Goal: Information Seeking & Learning: Find specific page/section

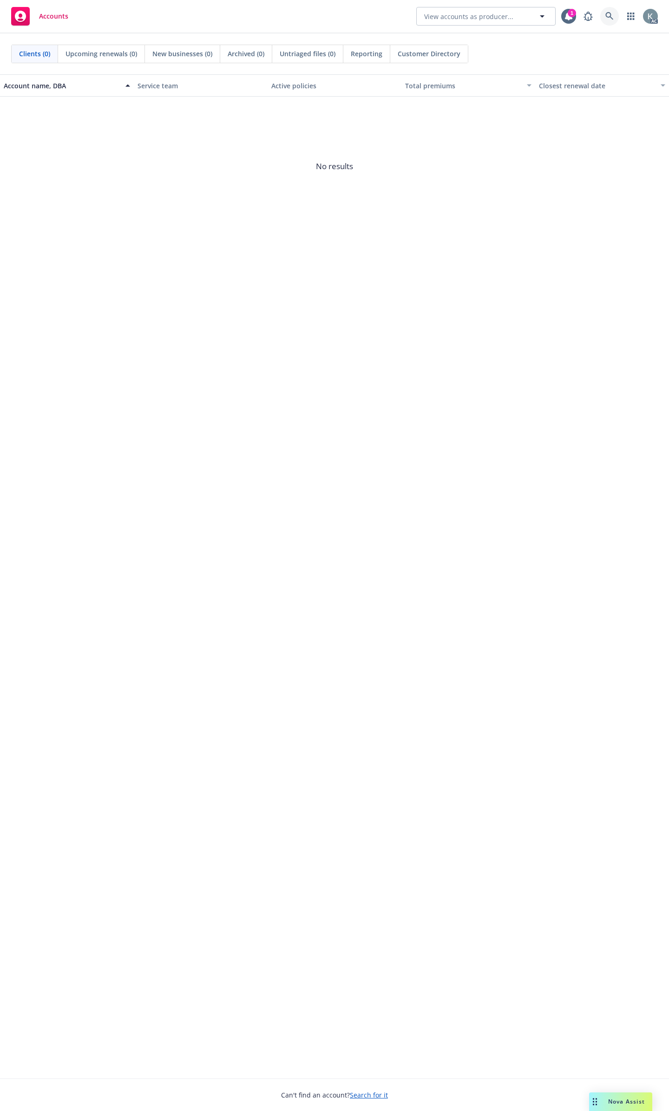
click at [615, 23] on link at bounding box center [609, 16] width 19 height 19
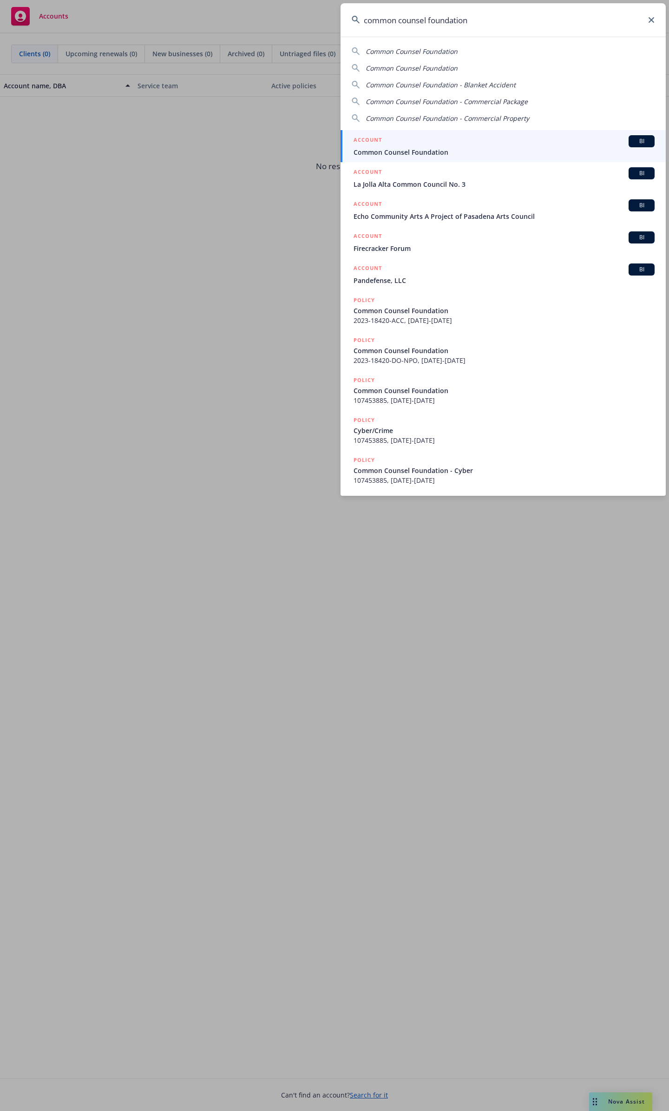
type input "common counsel foundation"
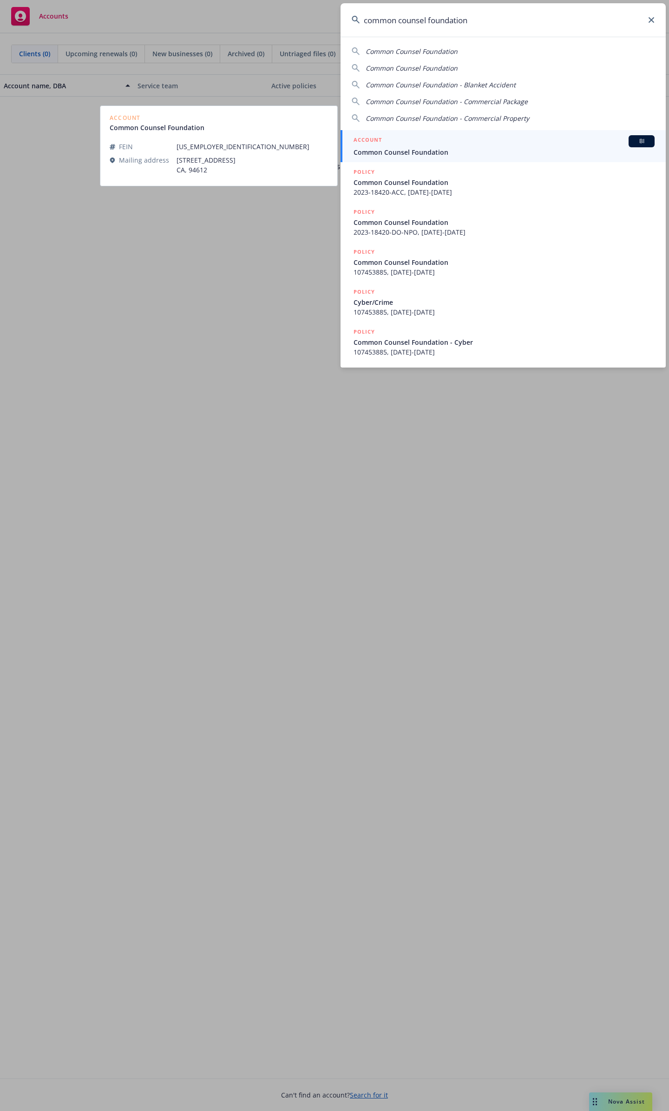
click at [442, 137] on div "ACCOUNT BI" at bounding box center [504, 141] width 301 height 12
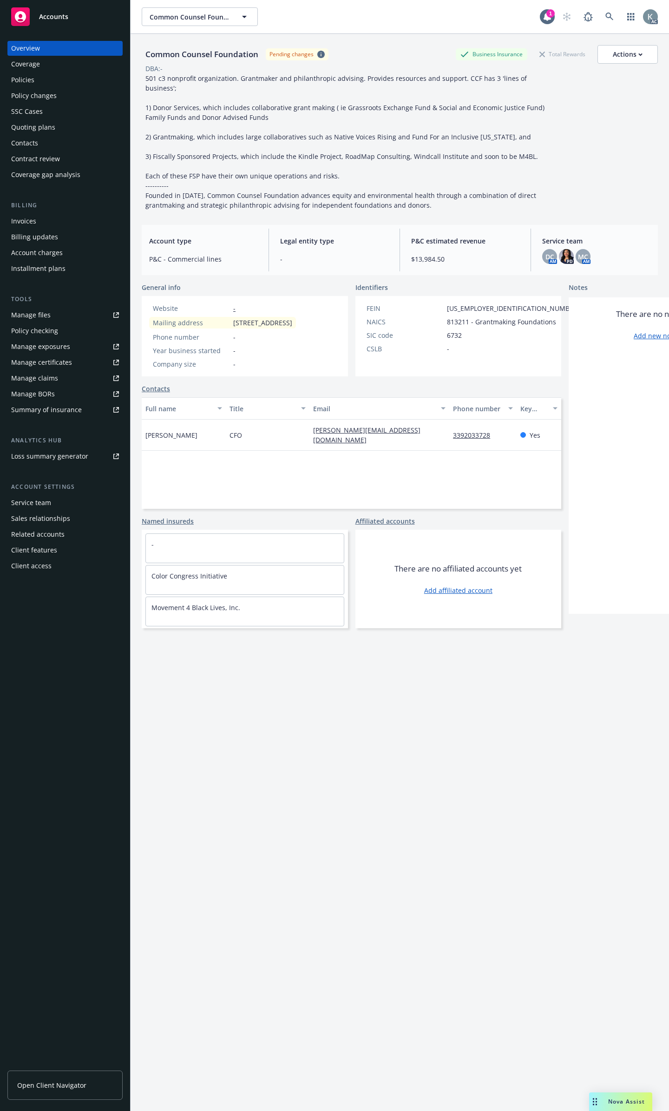
click at [26, 80] on div "Policies" at bounding box center [22, 79] width 23 height 15
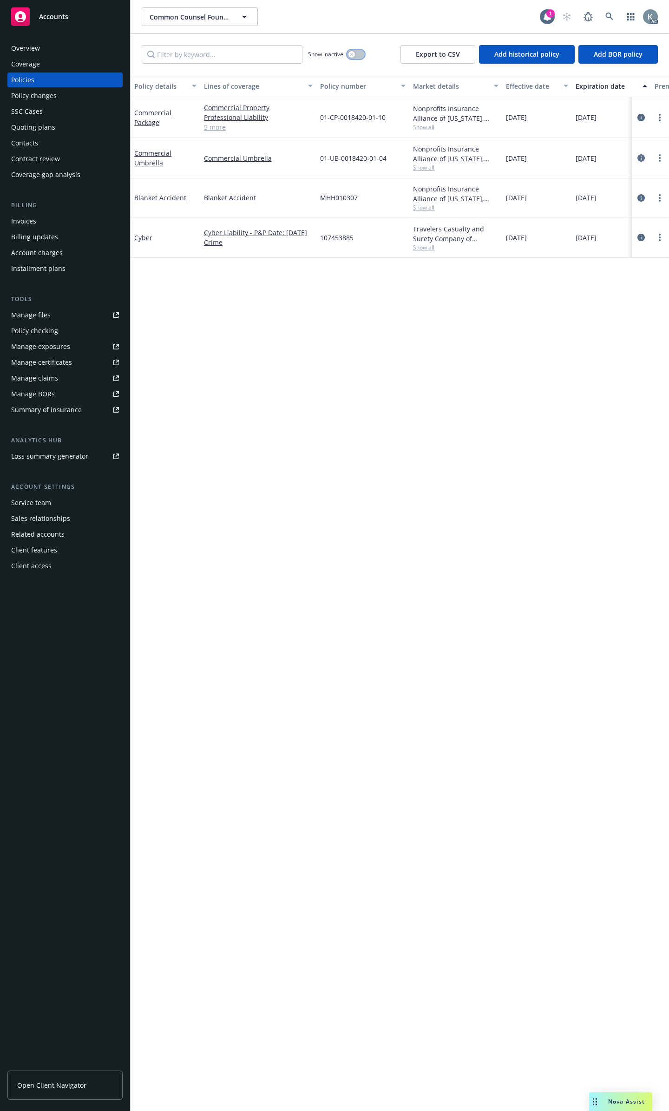
click at [359, 50] on button "button" at bounding box center [356, 54] width 18 height 9
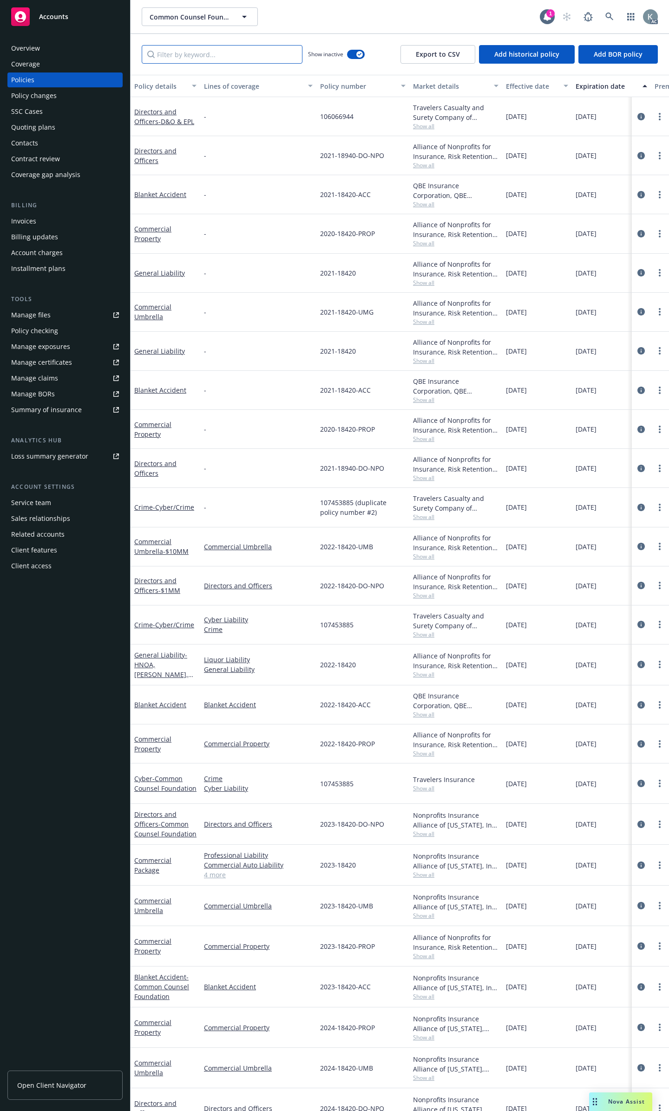
click at [296, 54] on input "Filter by keyword..." at bounding box center [222, 54] width 161 height 19
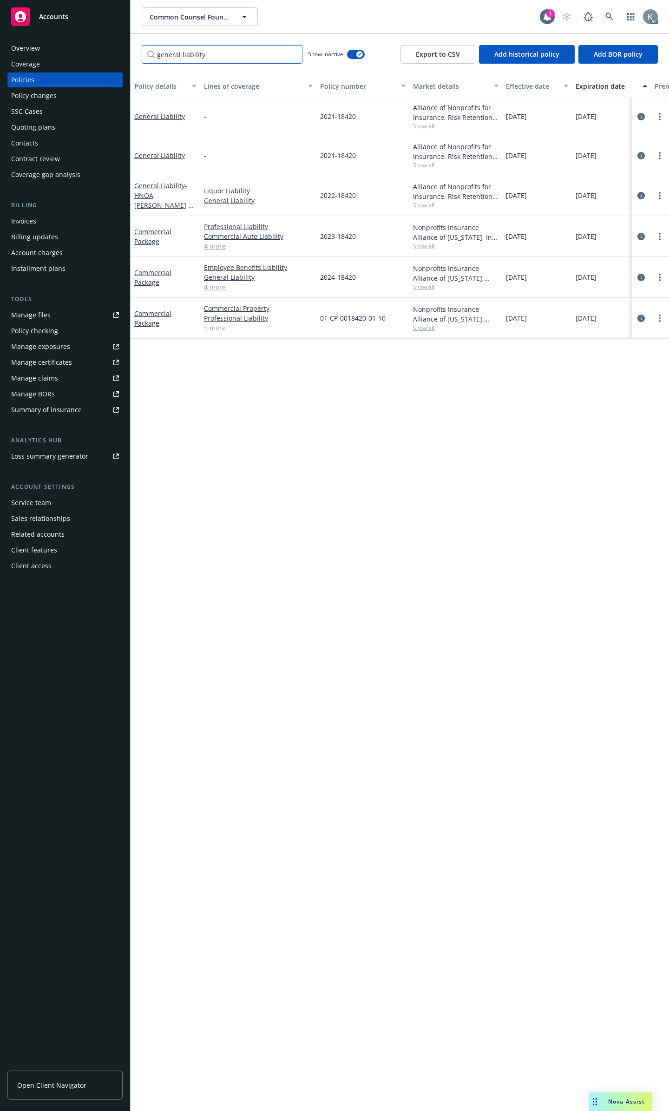
type input "general liability"
drag, startPoint x: 321, startPoint y: 111, endPoint x: 356, endPoint y: 114, distance: 35.9
click at [356, 114] on div "2021-18420" at bounding box center [362, 116] width 93 height 39
copy span "2021-18420"
